Goal: Task Accomplishment & Management: Manage account settings

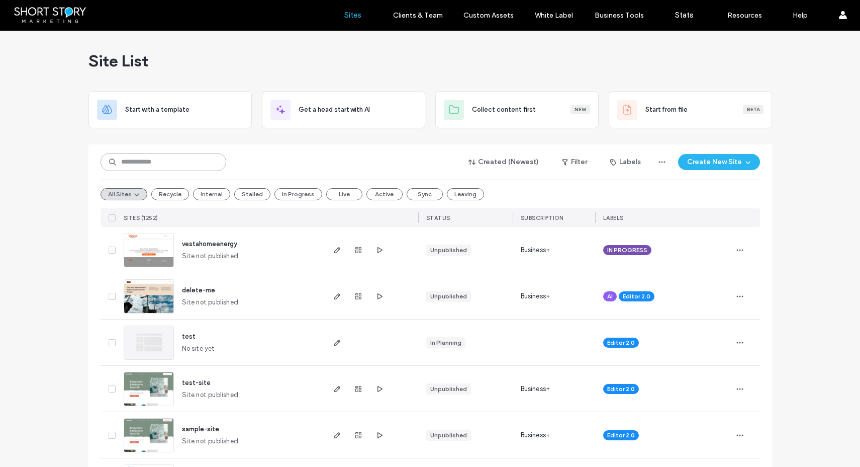
click at [147, 159] on input at bounding box center [164, 162] width 126 height 18
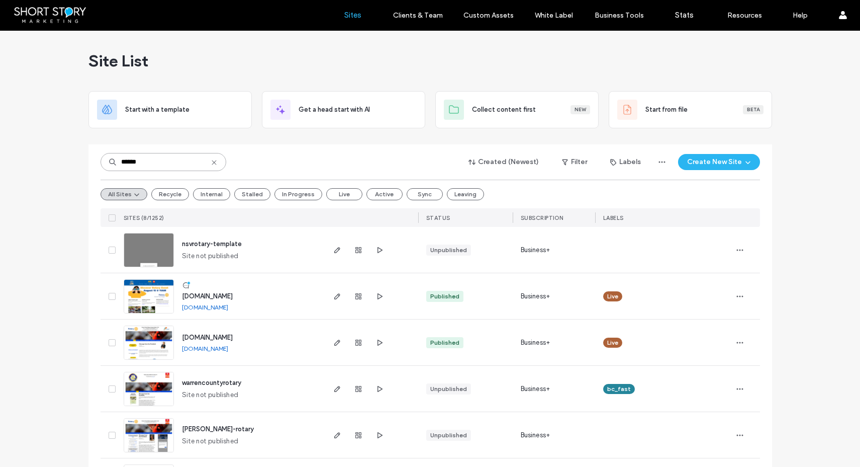
type input "******"
click at [233, 338] on span "[DOMAIN_NAME]" at bounding box center [207, 337] width 51 height 8
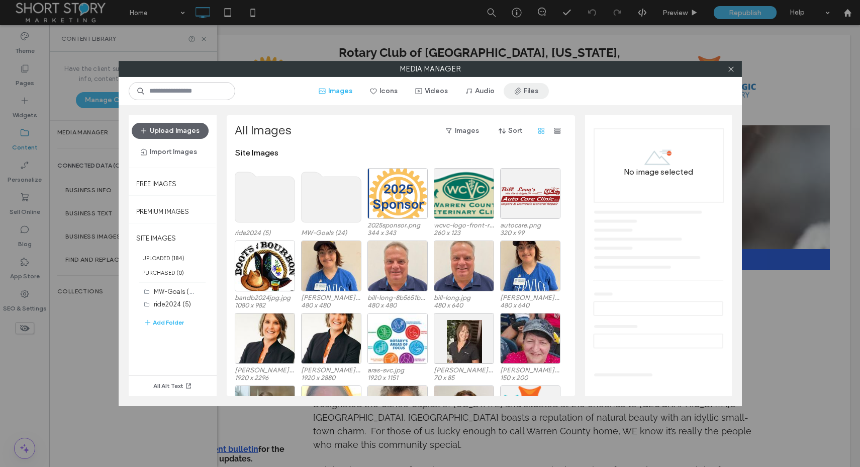
click at [532, 93] on button "Files" at bounding box center [526, 91] width 45 height 16
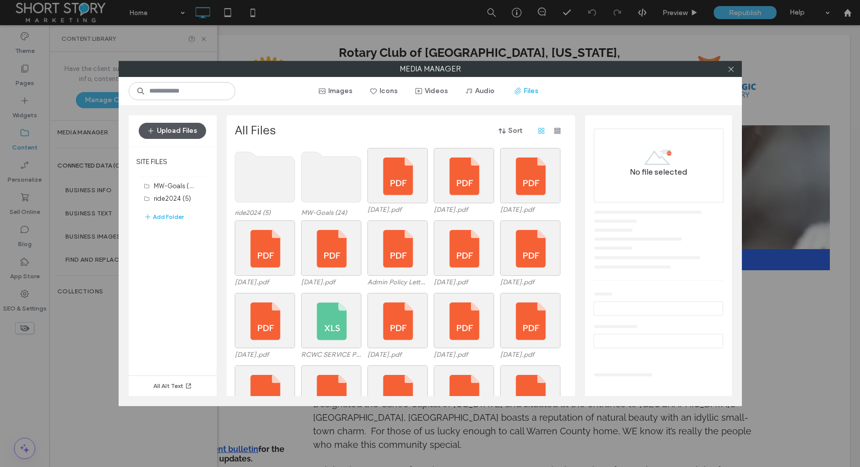
click at [180, 130] on button "Upload Files" at bounding box center [172, 131] width 67 height 16
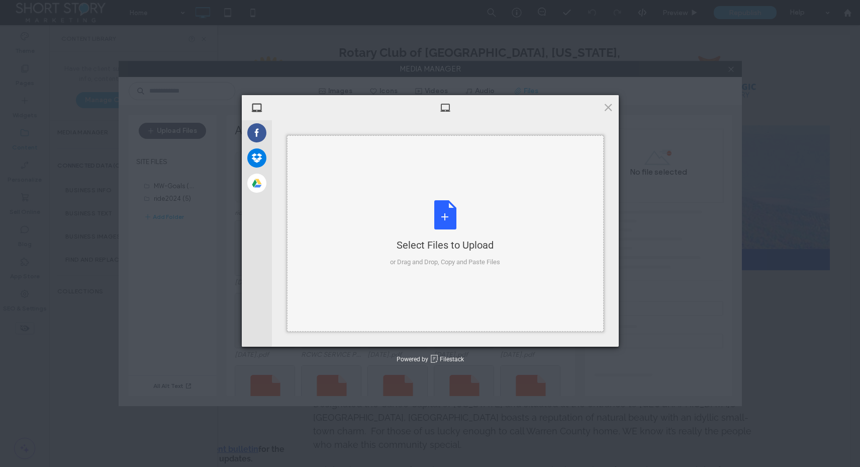
click at [437, 227] on div "Select Files to Upload or Drag and Drop, Copy and Paste Files" at bounding box center [445, 233] width 110 height 67
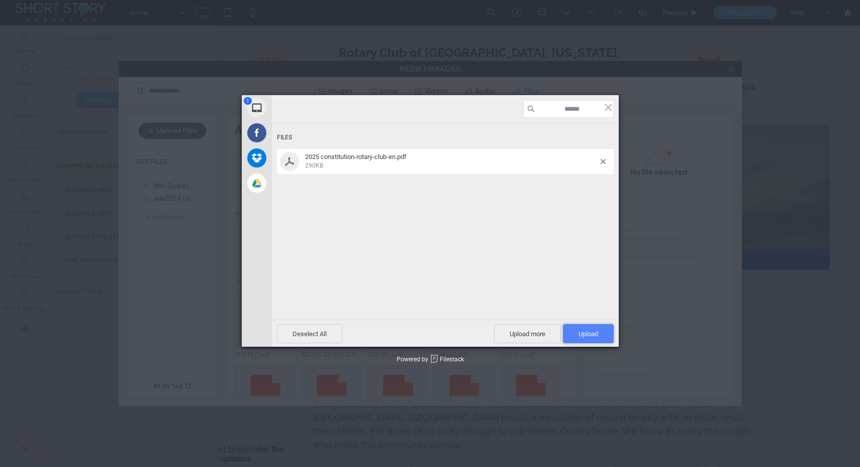
click at [580, 332] on span "Upload 1" at bounding box center [589, 334] width 20 height 8
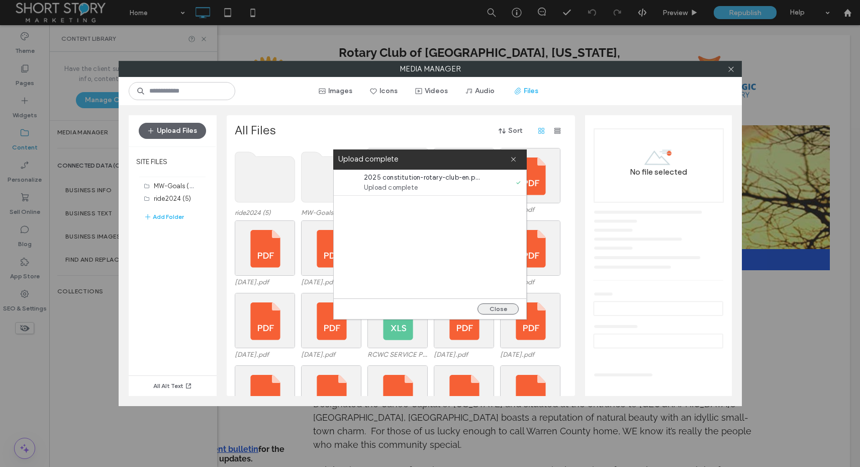
click at [499, 305] on button "Close" at bounding box center [498, 308] width 41 height 11
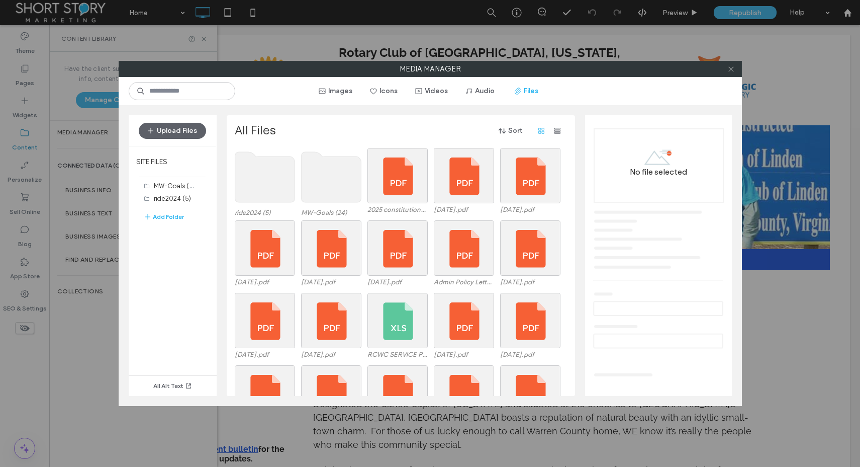
click at [733, 69] on icon at bounding box center [732, 69] width 8 height 8
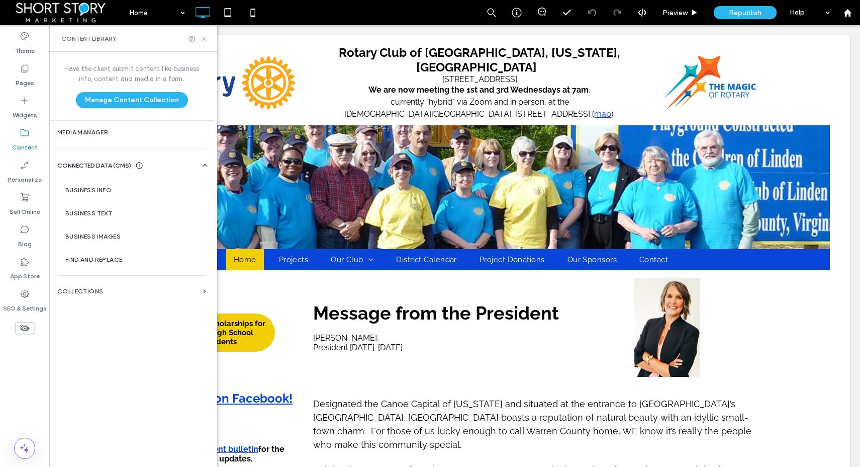
click at [202, 39] on icon at bounding box center [204, 39] width 8 height 8
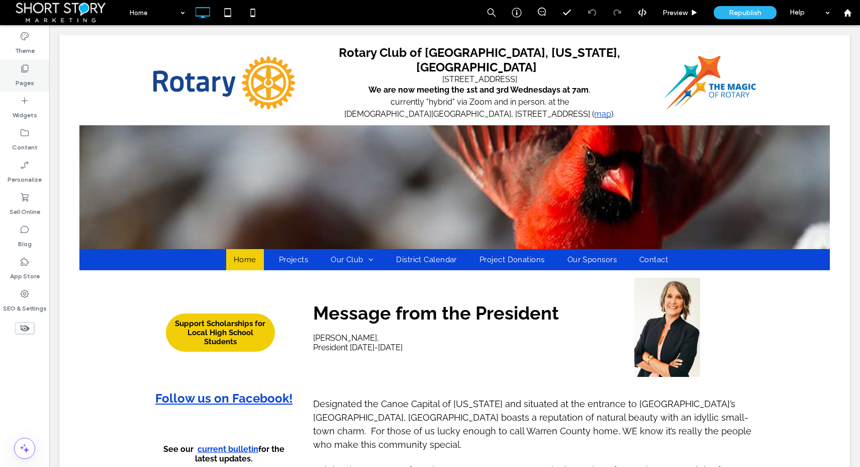
click at [20, 71] on icon at bounding box center [25, 68] width 10 height 10
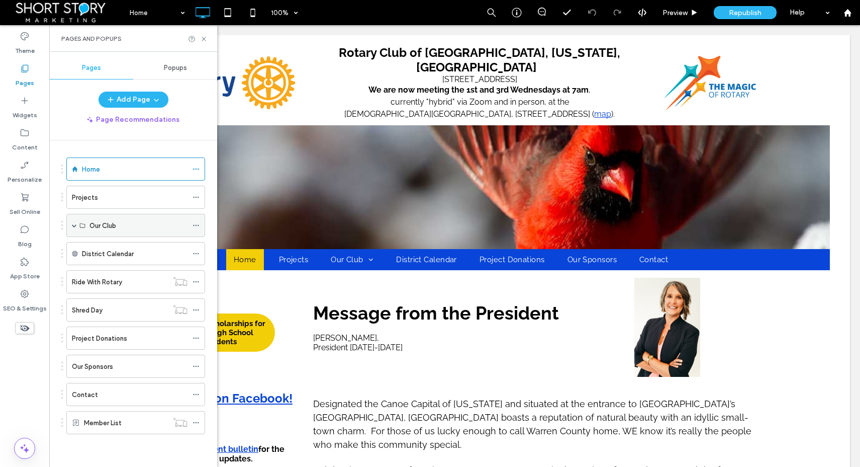
click at [74, 224] on span at bounding box center [74, 225] width 5 height 5
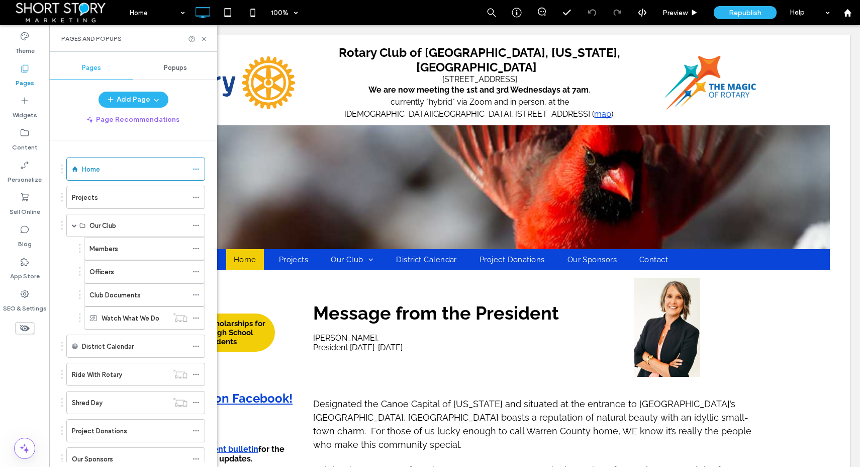
click at [110, 292] on label "Club Documents" at bounding box center [115, 295] width 51 height 18
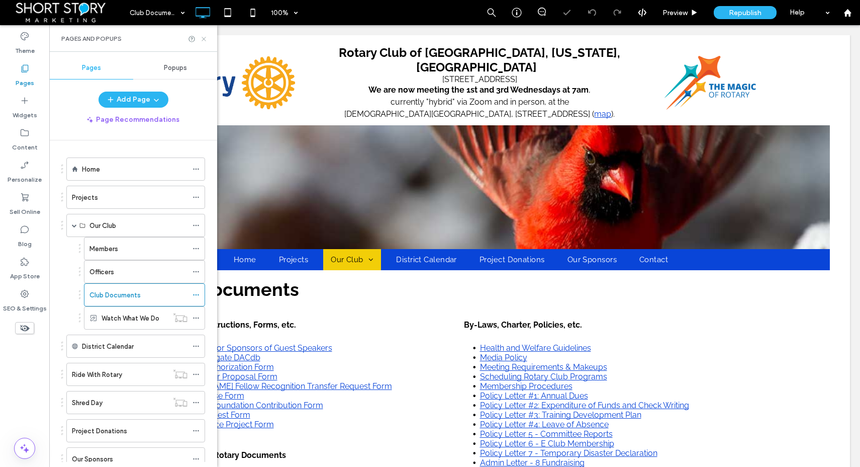
click at [205, 39] on icon at bounding box center [204, 39] width 8 height 8
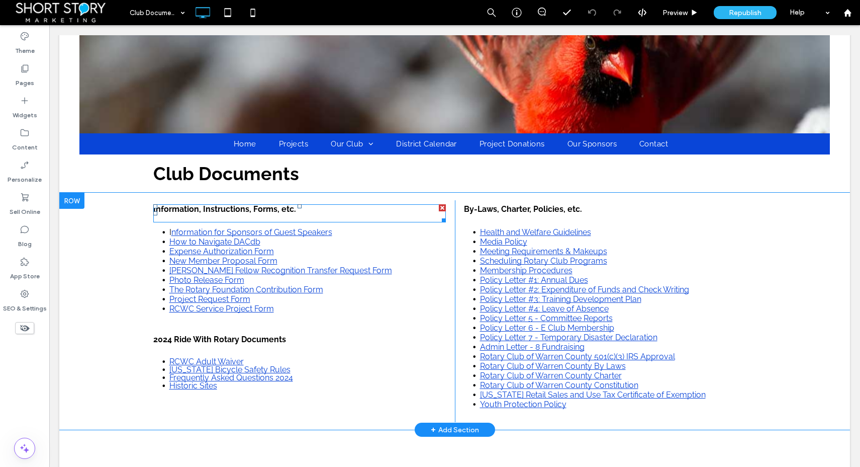
scroll to position [121, 0]
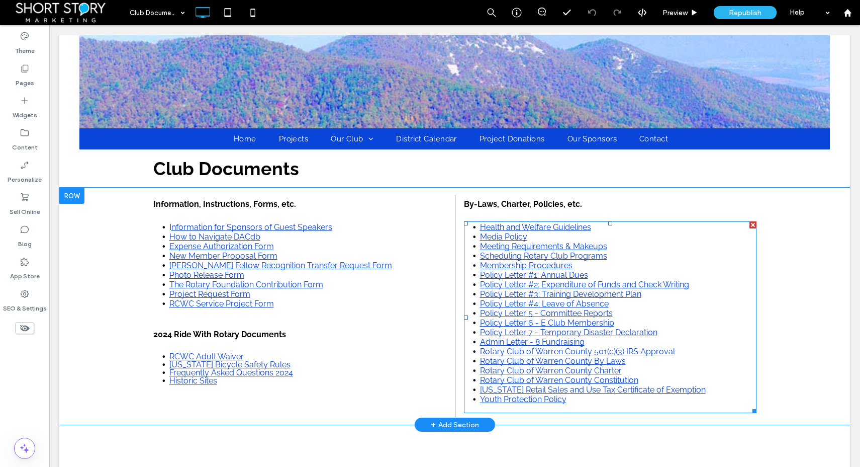
click at [541, 375] on link "Rotary Club of Warren County Constitution" at bounding box center [559, 380] width 158 height 10
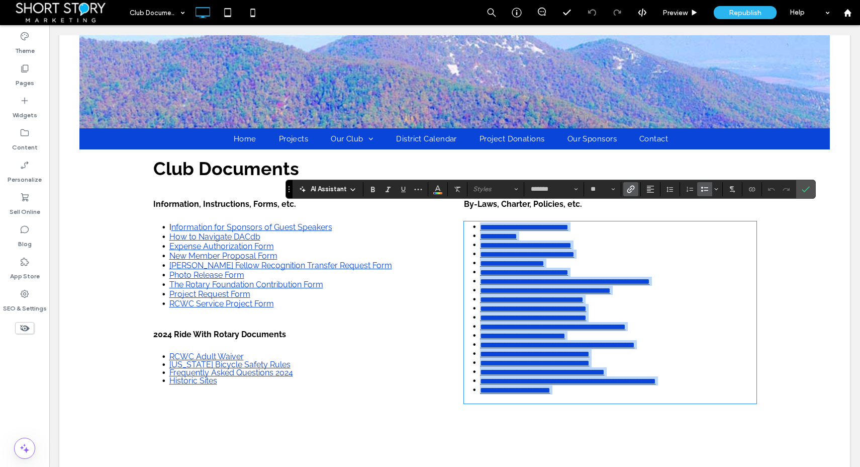
scroll to position [0, 0]
click at [541, 368] on link "**********" at bounding box center [542, 372] width 125 height 8
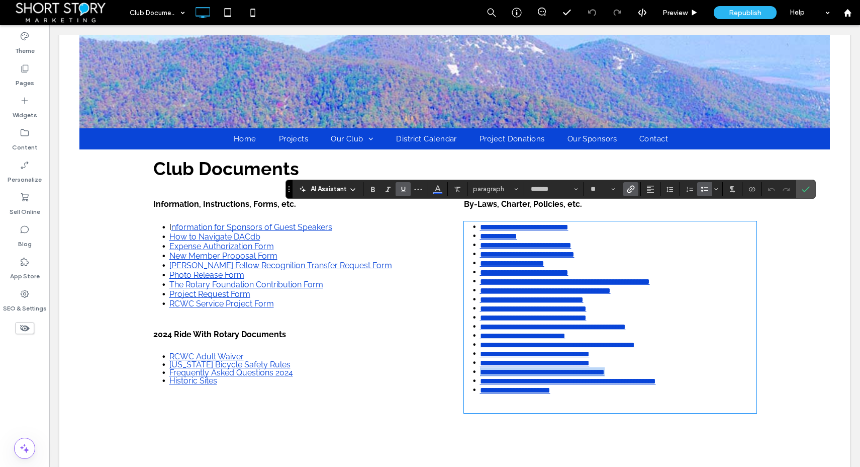
drag, startPoint x: 484, startPoint y: 365, endPoint x: 642, endPoint y: 366, distance: 157.9
click at [642, 367] on li "**********" at bounding box center [618, 371] width 277 height 9
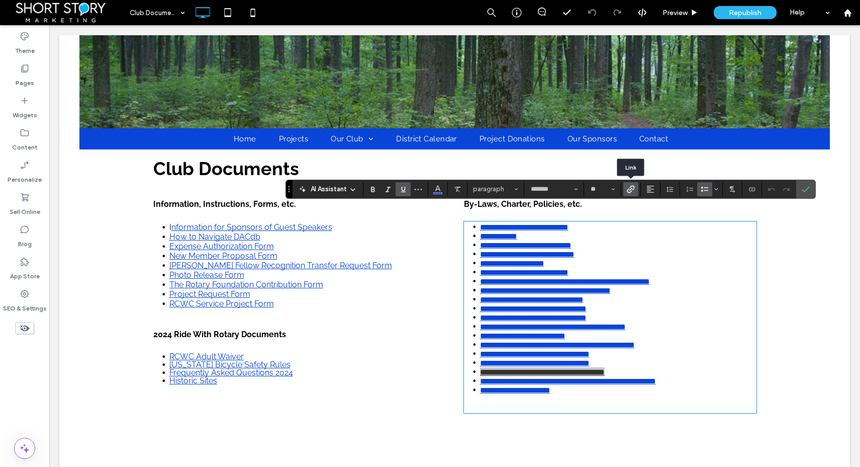
click at [630, 188] on icon "Link" at bounding box center [631, 189] width 8 height 8
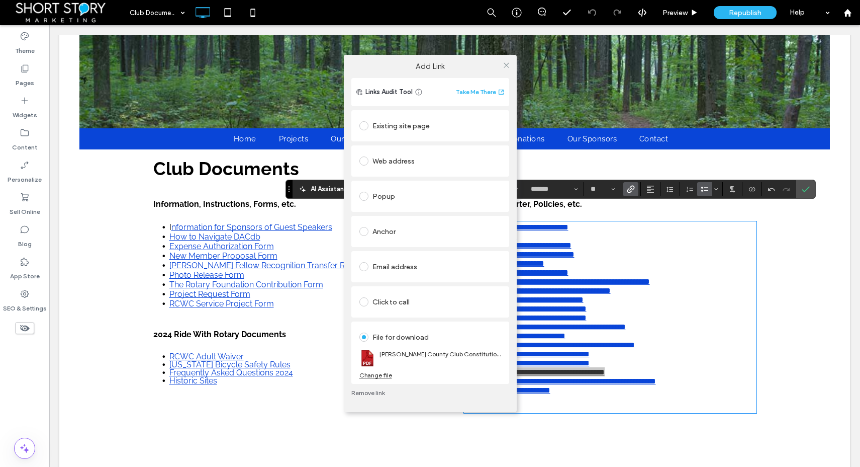
click at [383, 373] on div "Change file" at bounding box center [376, 375] width 33 height 8
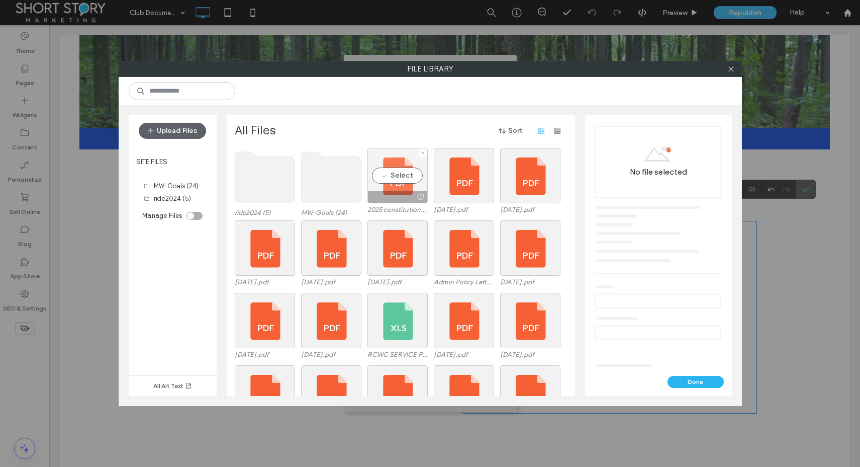
click at [395, 175] on div "Select" at bounding box center [398, 175] width 60 height 55
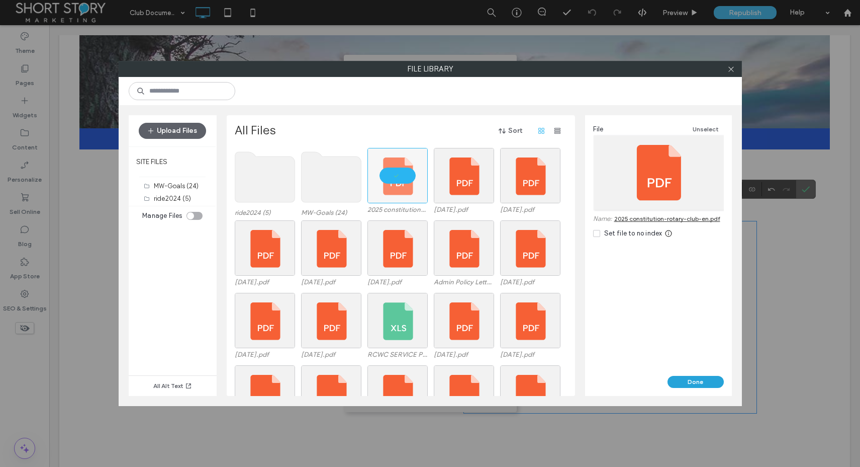
click at [692, 382] on button "Done" at bounding box center [696, 382] width 56 height 12
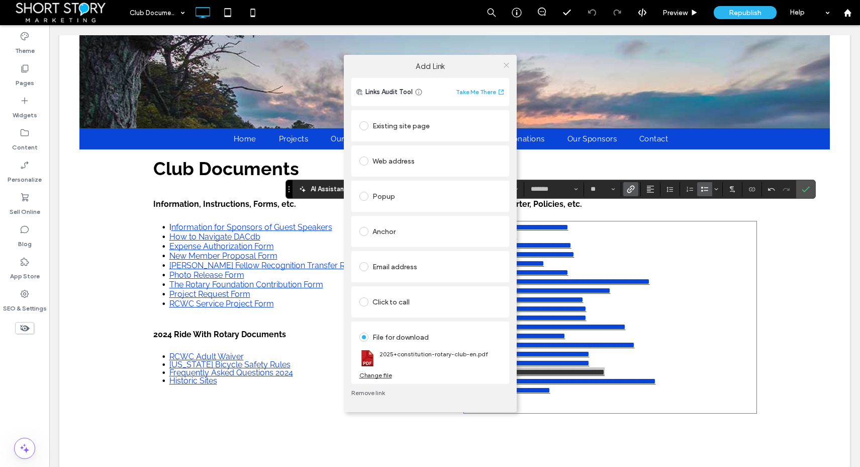
click at [508, 60] on span at bounding box center [507, 64] width 8 height 15
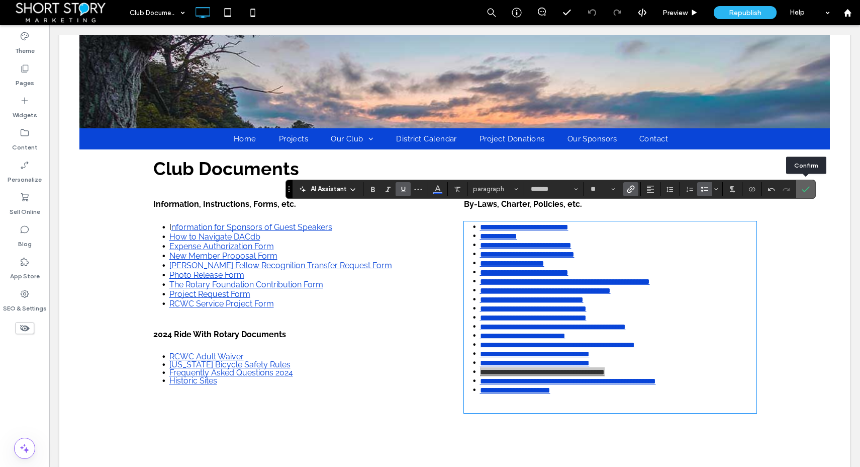
click at [803, 189] on icon "Confirm" at bounding box center [806, 189] width 8 height 8
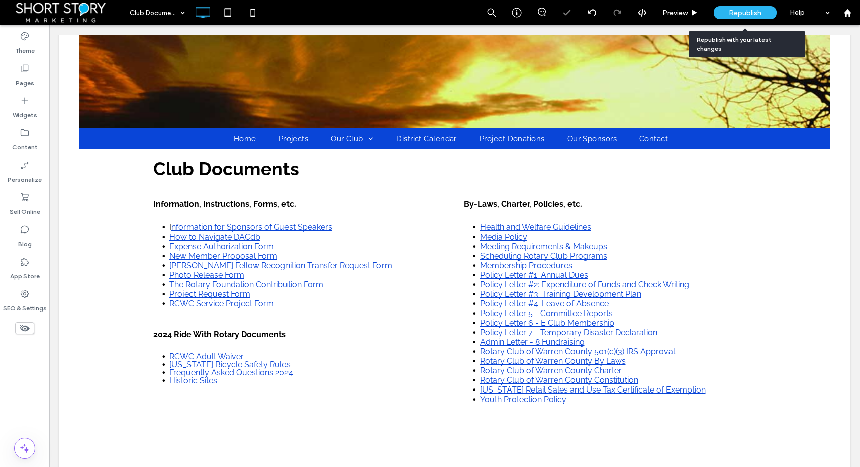
click at [747, 13] on span "Republish" at bounding box center [745, 13] width 33 height 9
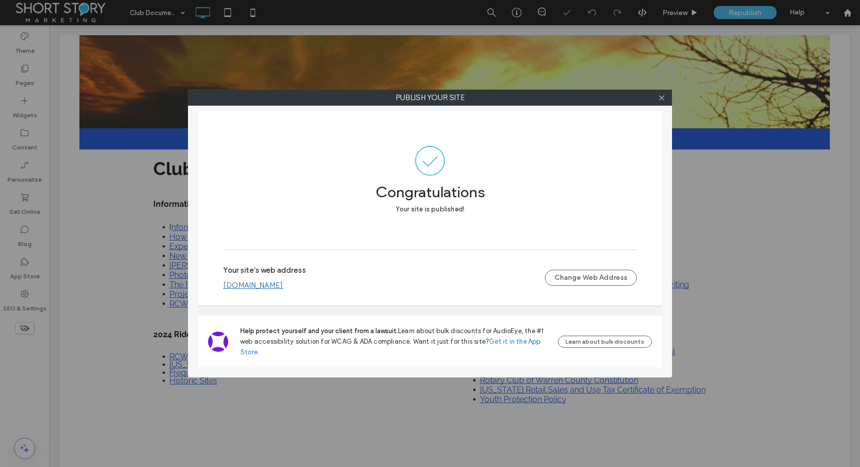
click at [280, 284] on link "www.warrencountyrotary.org" at bounding box center [253, 285] width 60 height 9
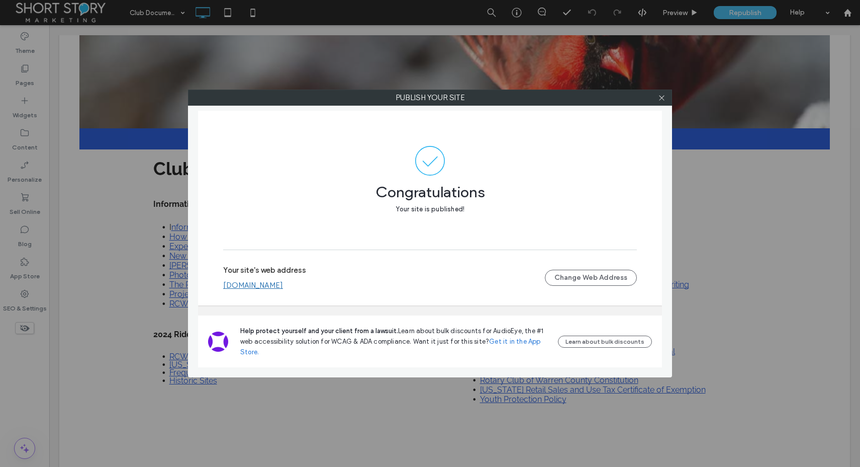
click at [663, 97] on icon at bounding box center [662, 98] width 8 height 8
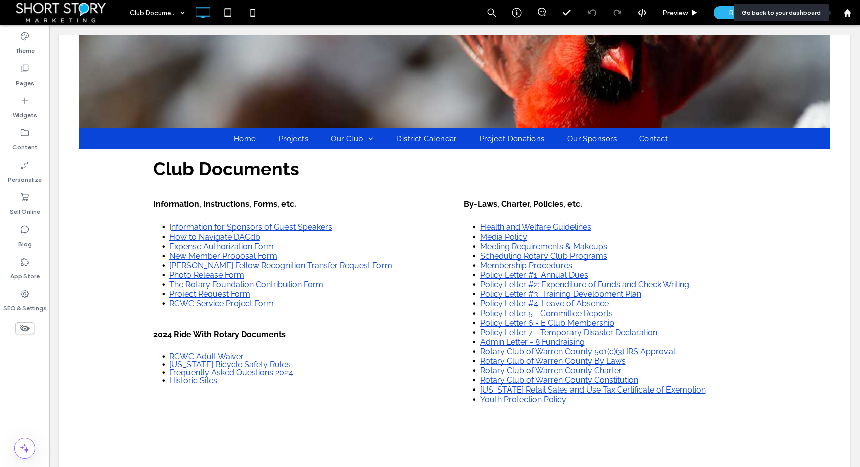
drag, startPoint x: 851, startPoint y: 14, endPoint x: 802, endPoint y: 13, distance: 49.3
click at [851, 14] on icon at bounding box center [848, 13] width 9 height 9
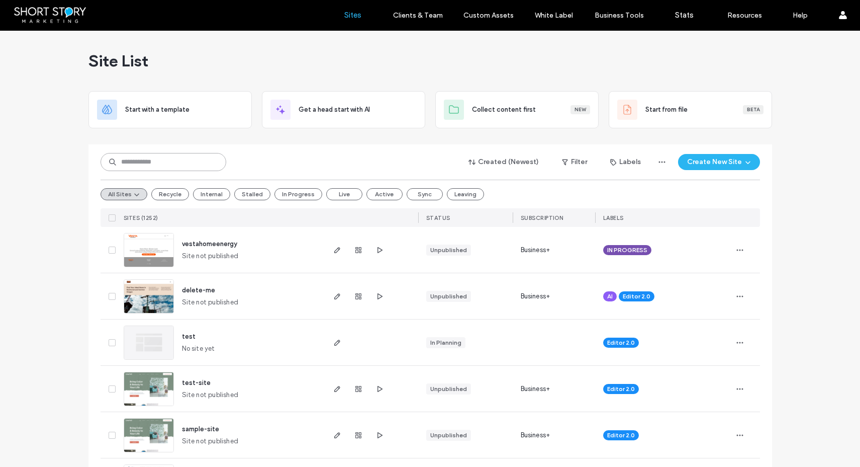
click at [165, 159] on input at bounding box center [164, 162] width 126 height 18
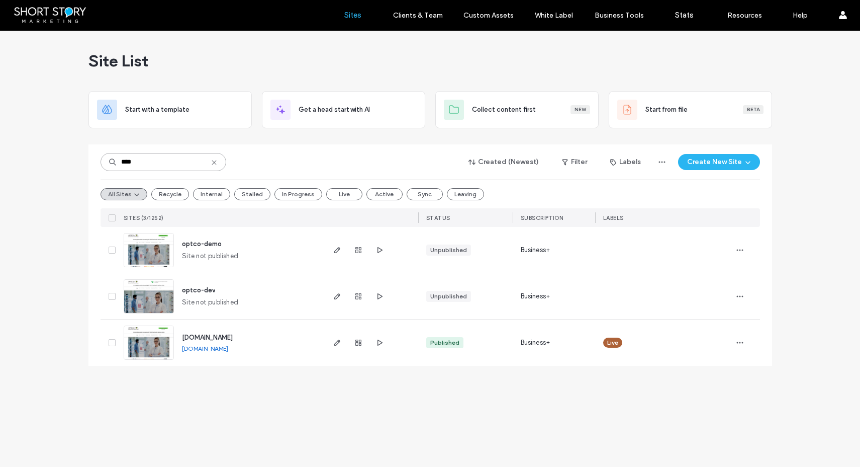
type input "****"
drag, startPoint x: 209, startPoint y: 333, endPoint x: 203, endPoint y: 333, distance: 5.6
click at [209, 334] on span "www.optometrypracticesales.com" at bounding box center [207, 337] width 51 height 8
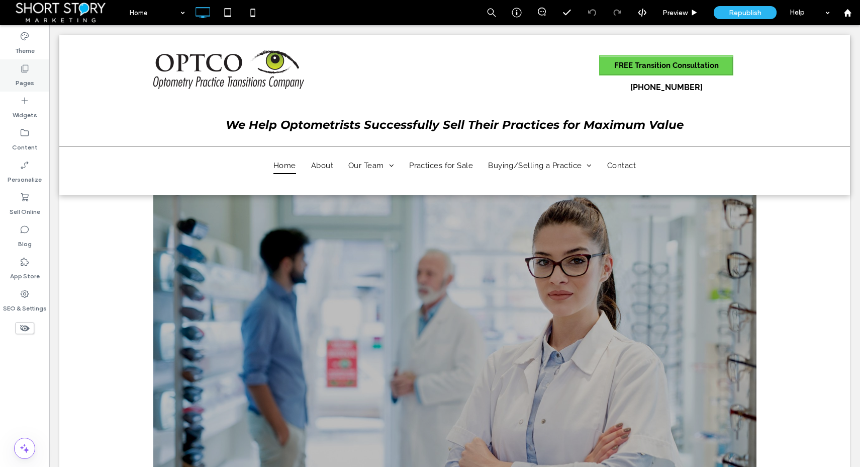
click at [26, 72] on icon at bounding box center [25, 68] width 10 height 10
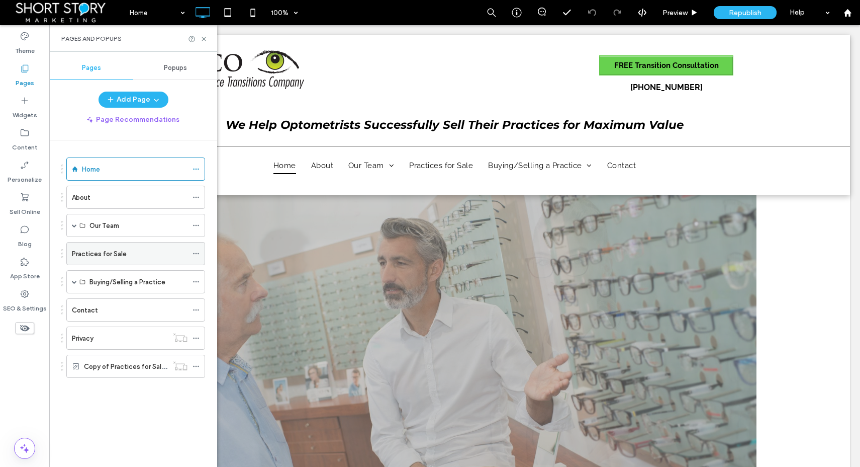
click at [93, 254] on label "Practices for Sale" at bounding box center [99, 254] width 55 height 18
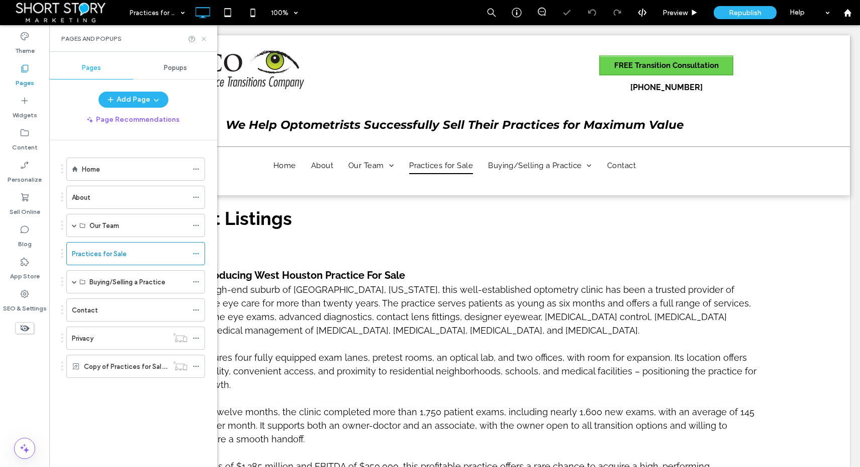
click at [204, 38] on icon at bounding box center [204, 39] width 8 height 8
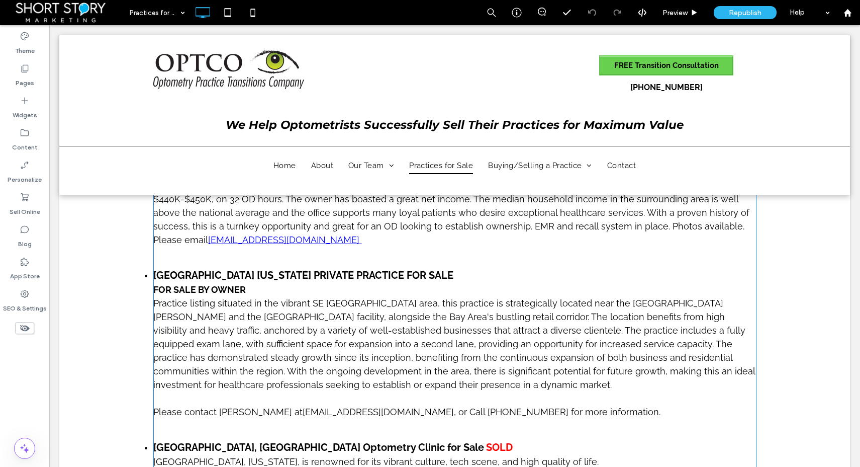
scroll to position [858, 0]
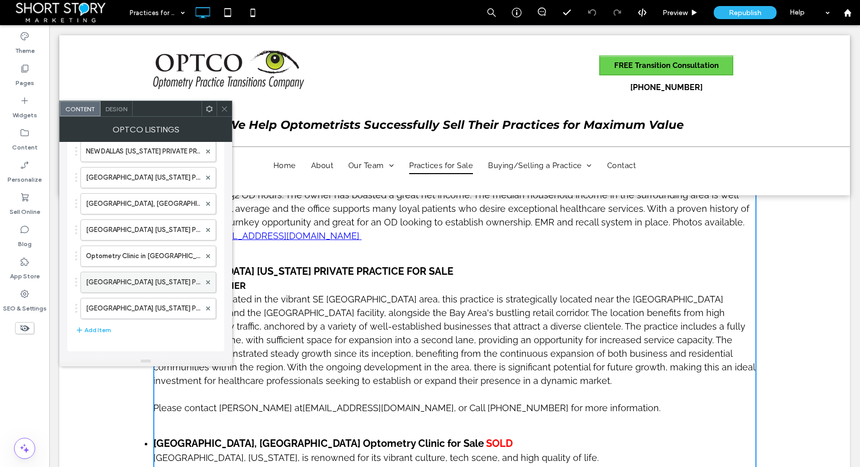
scroll to position [115, 0]
drag, startPoint x: 121, startPoint y: 282, endPoint x: 132, endPoint y: 168, distance: 114.7
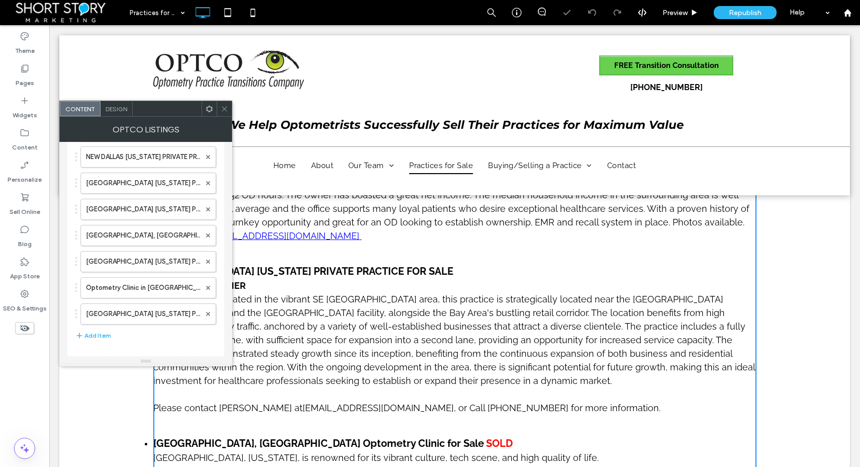
scroll to position [109, 0]
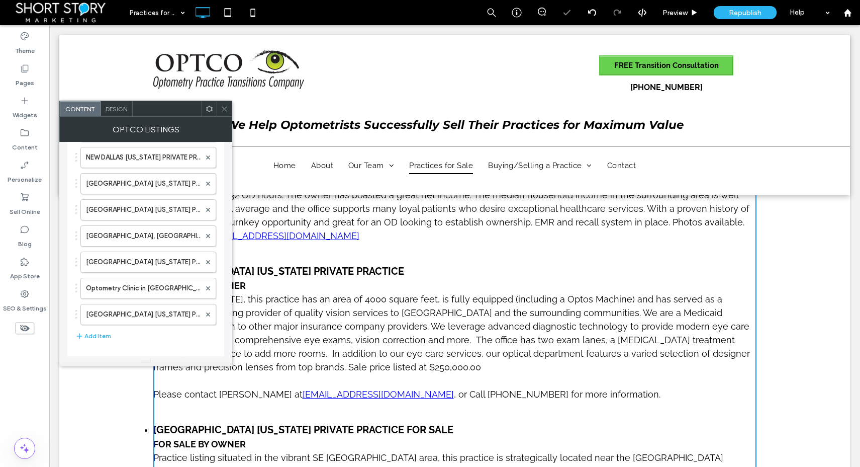
drag, startPoint x: 226, startPoint y: 105, endPoint x: 225, endPoint y: 118, distance: 13.6
click at [226, 104] on span at bounding box center [225, 108] width 8 height 15
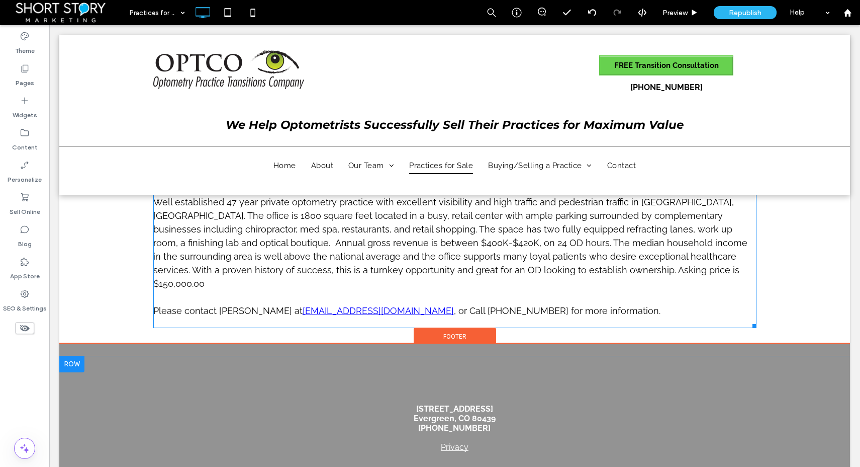
scroll to position [2088, 0]
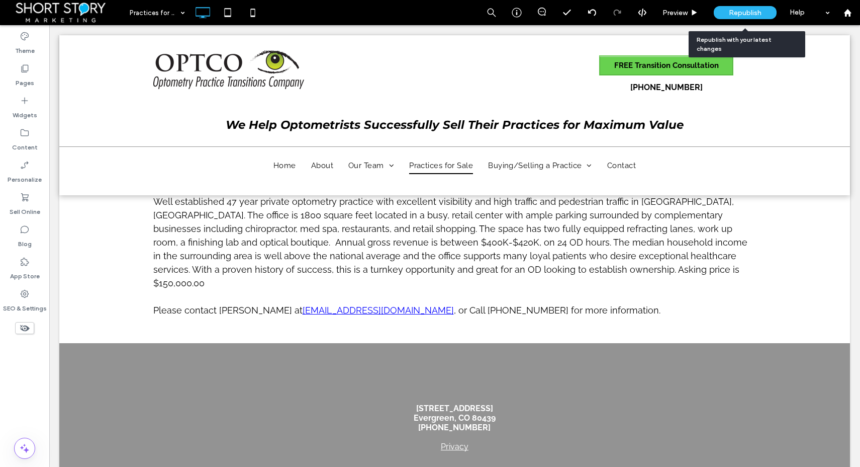
click at [743, 9] on span "Republish" at bounding box center [745, 13] width 33 height 9
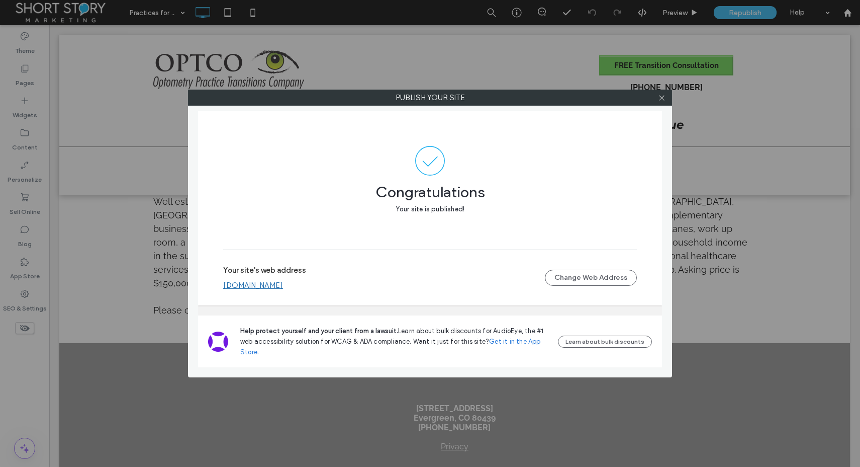
click at [266, 284] on link "www.optometrypracticesales.com" at bounding box center [253, 285] width 60 height 9
click at [663, 97] on icon at bounding box center [662, 98] width 8 height 8
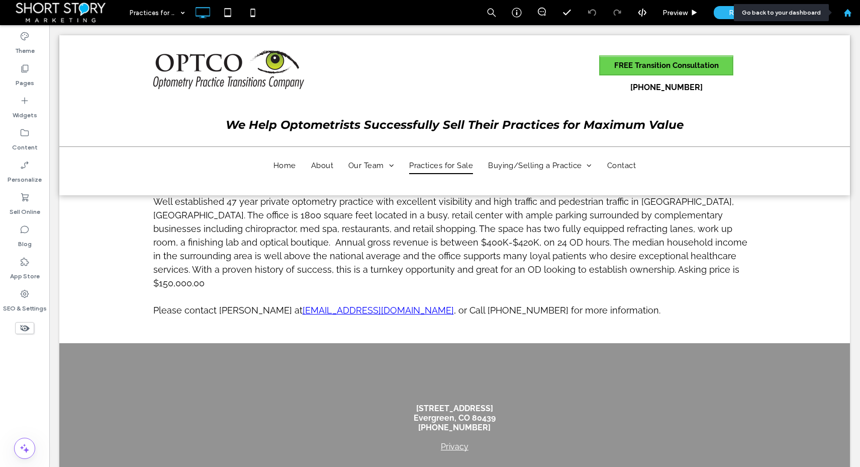
click at [853, 11] on div at bounding box center [848, 13] width 24 height 9
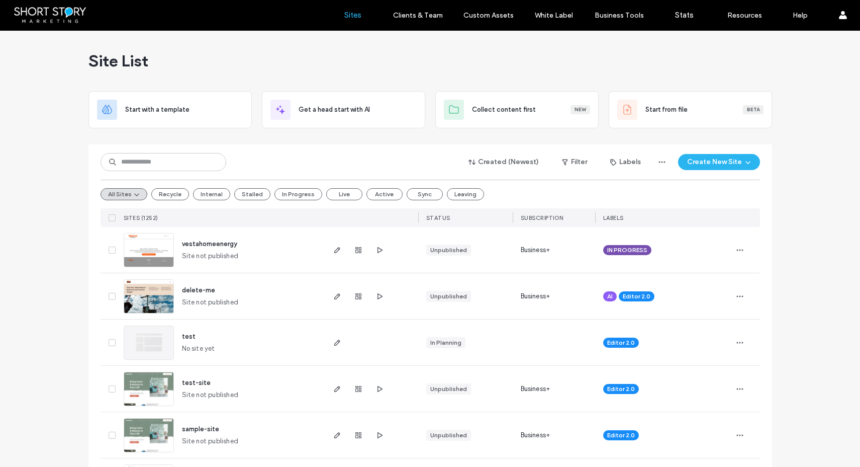
click at [139, 161] on input at bounding box center [164, 162] width 126 height 18
type input "****"
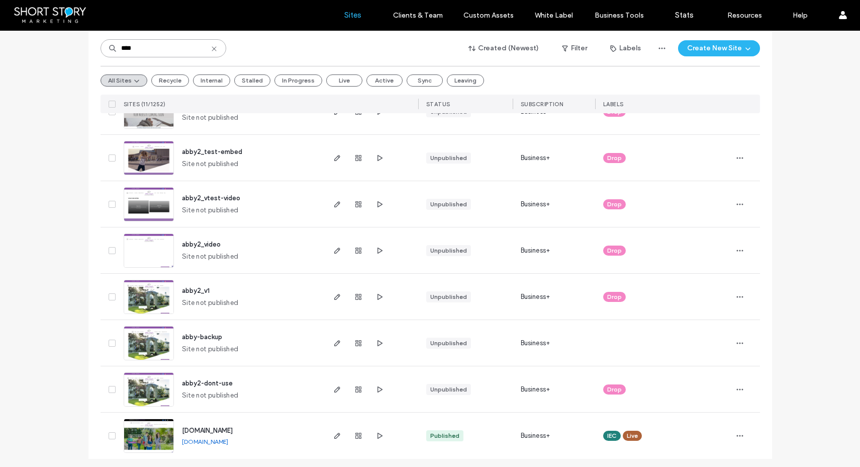
scroll to position [281, 0]
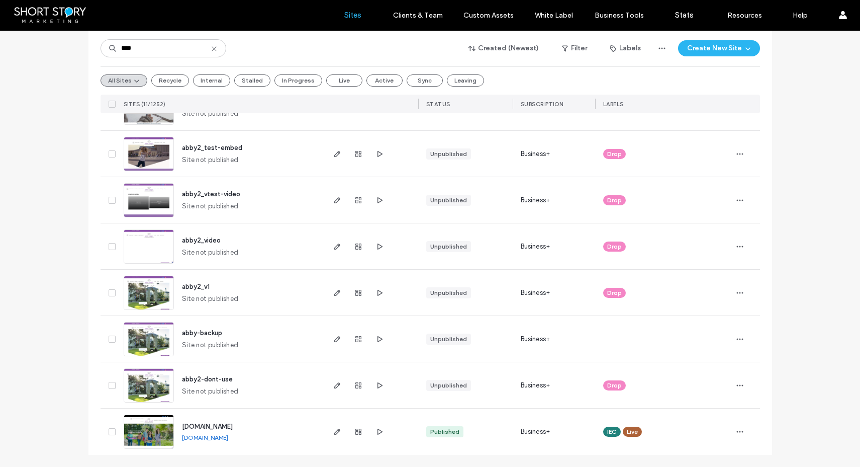
click at [220, 425] on span "www.abbysiegel.com" at bounding box center [207, 426] width 51 height 8
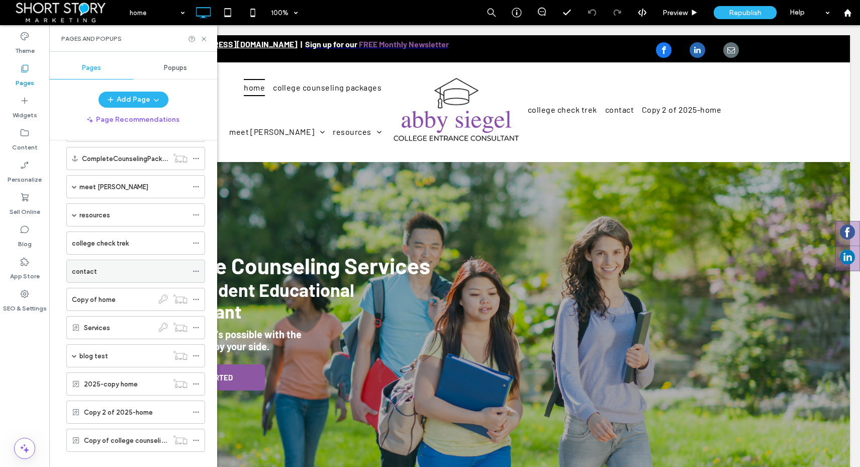
scroll to position [138, 0]
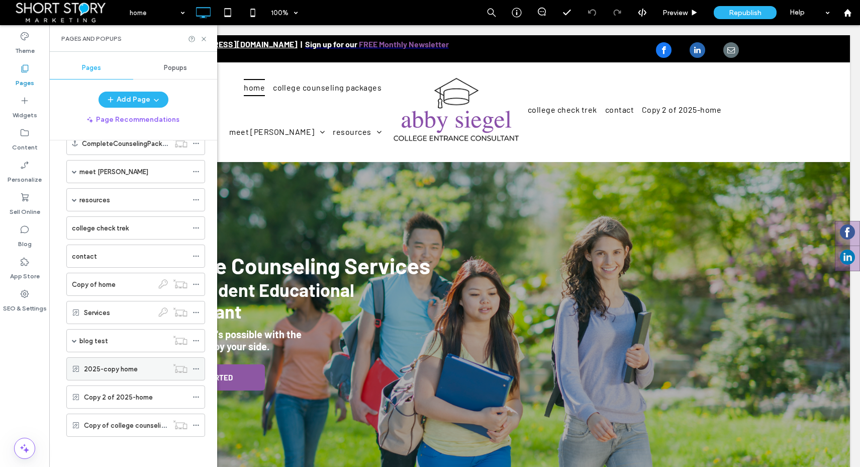
click at [118, 368] on label "2025-copy home" at bounding box center [111, 369] width 54 height 18
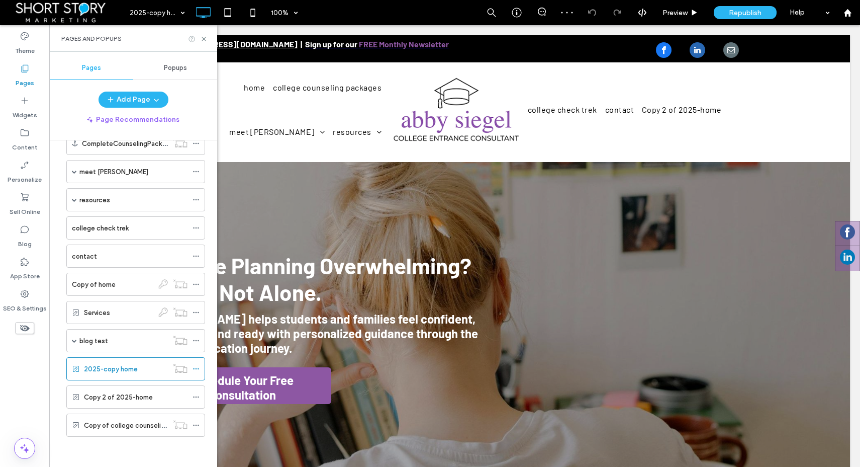
drag, startPoint x: 202, startPoint y: 36, endPoint x: 192, endPoint y: 37, distance: 10.7
click at [199, 36] on div "Pages and Popups" at bounding box center [133, 38] width 168 height 27
click at [852, 12] on div at bounding box center [848, 13] width 24 height 9
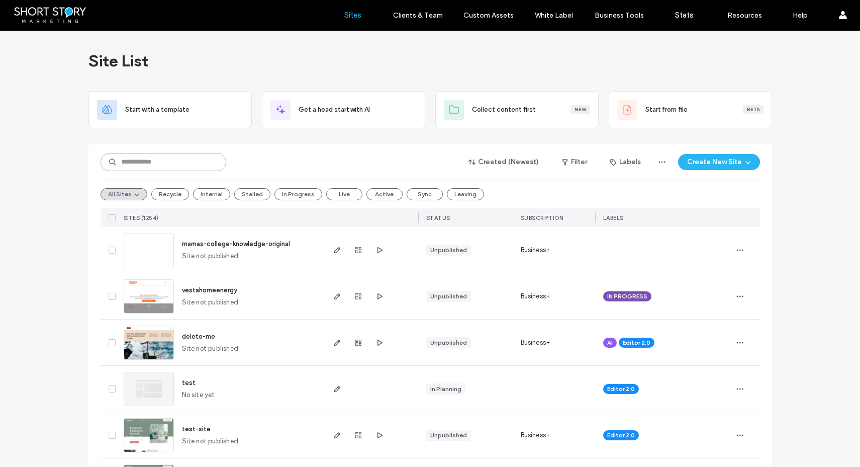
click at [168, 161] on input at bounding box center [164, 162] width 126 height 18
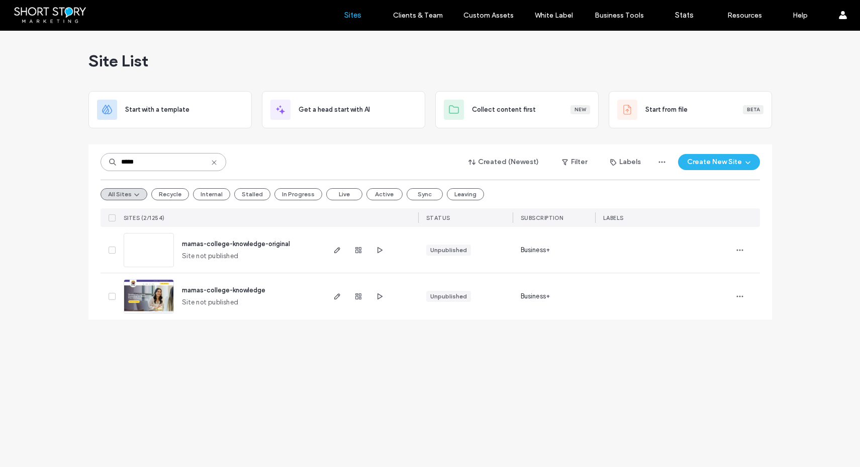
type input "*****"
click at [110, 295] on icon at bounding box center [112, 296] width 4 height 3
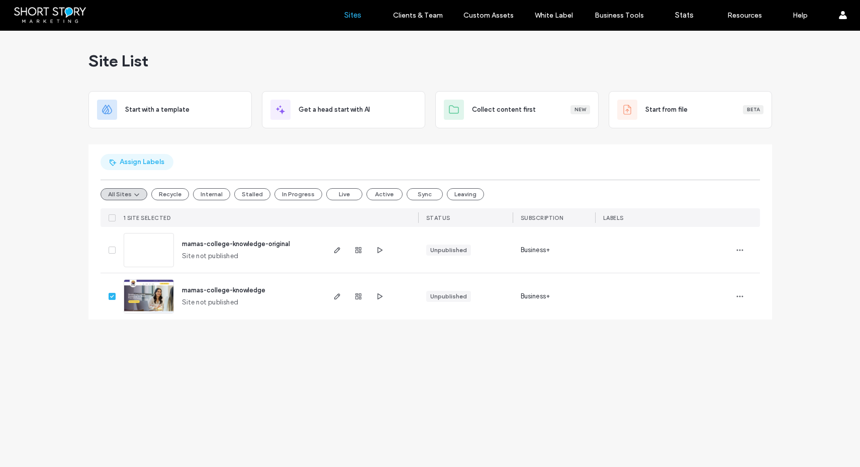
click at [124, 162] on button "Assign Labels" at bounding box center [137, 162] width 73 height 16
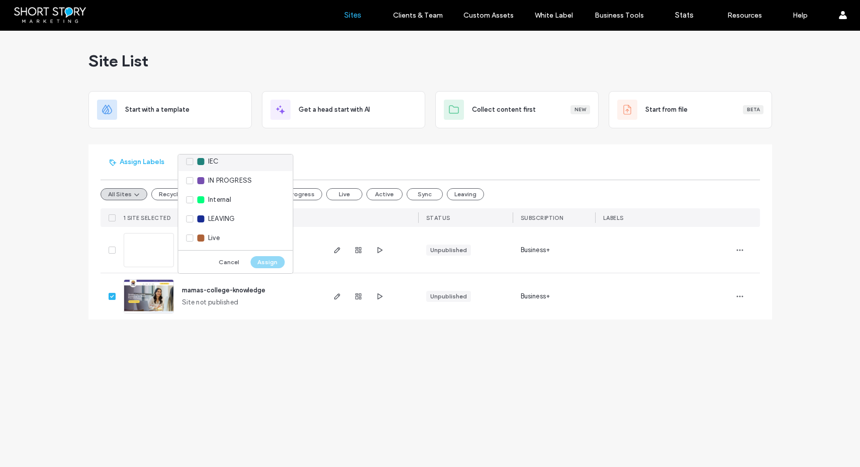
scroll to position [239, 0]
click at [192, 177] on div "IN PROGRESS" at bounding box center [235, 176] width 115 height 19
drag, startPoint x: 270, startPoint y: 258, endPoint x: 257, endPoint y: 264, distance: 13.7
click at [270, 259] on button "Assign" at bounding box center [267, 262] width 34 height 12
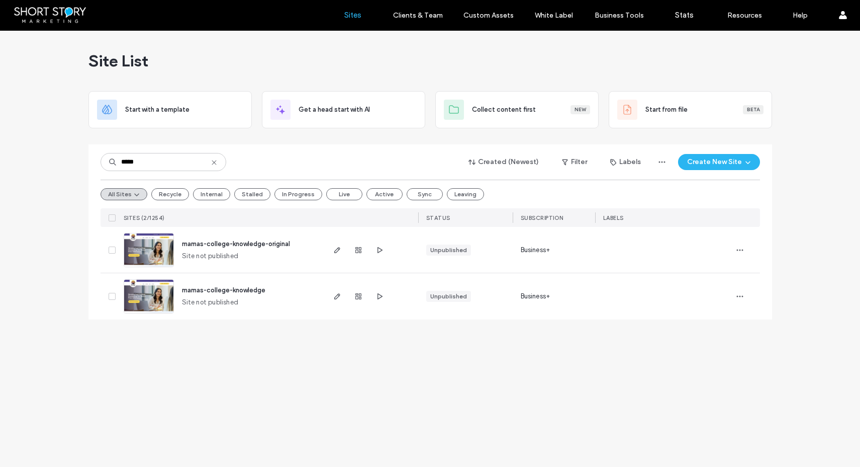
click at [112, 296] on icon at bounding box center [112, 296] width 4 height 3
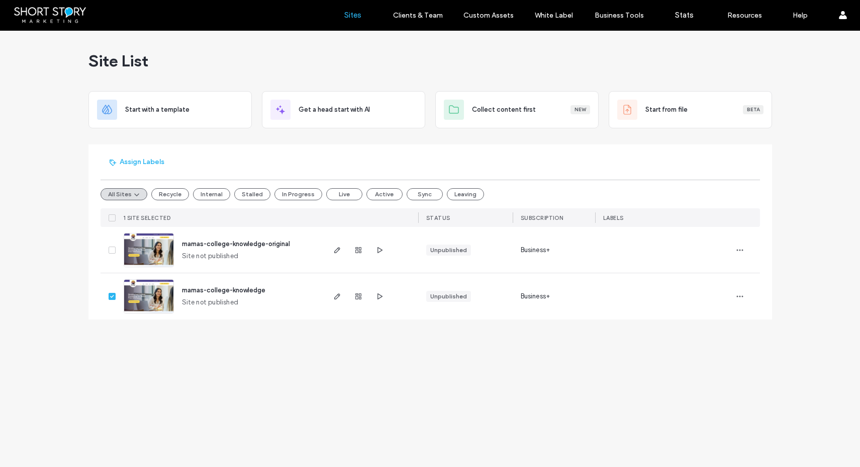
click at [112, 296] on icon at bounding box center [112, 296] width 4 height 3
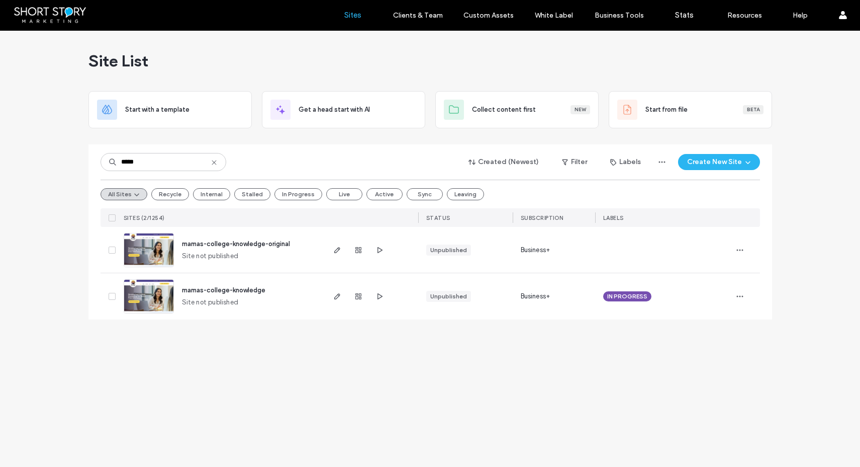
click at [110, 295] on icon at bounding box center [112, 296] width 4 height 3
